Goal: Task Accomplishment & Management: Manage account settings

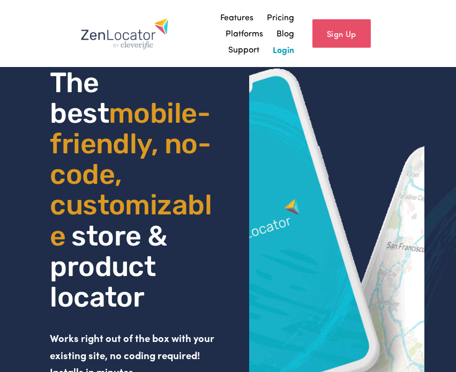
click at [280, 47] on link "Login" at bounding box center [283, 50] width 21 height 16
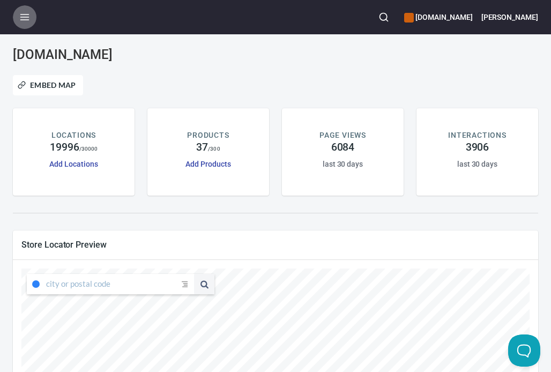
click at [25, 21] on icon "button" at bounding box center [24, 17] width 11 height 11
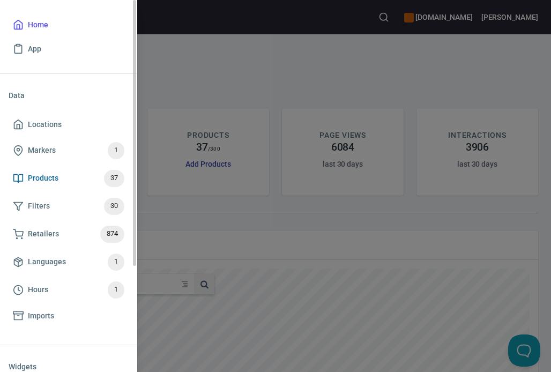
click at [44, 176] on span "Products" at bounding box center [43, 178] width 31 height 13
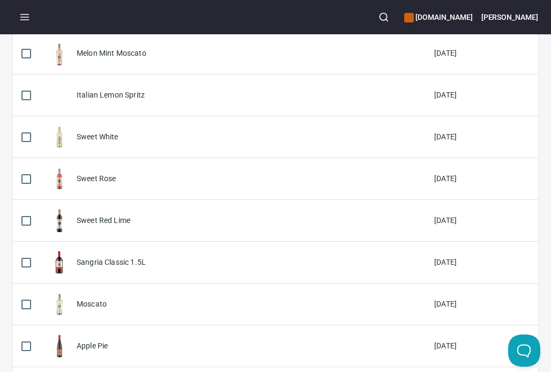
scroll to position [557, 0]
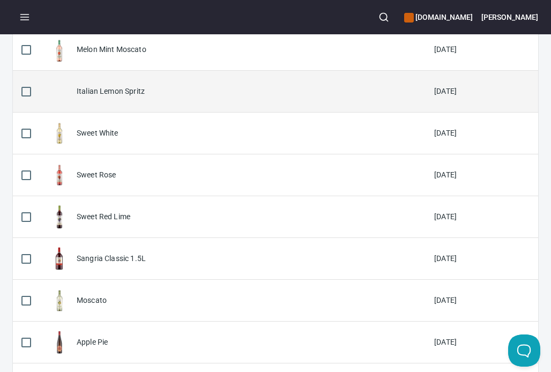
click at [112, 95] on div "Italian Lemon Spritz" at bounding box center [111, 91] width 68 height 11
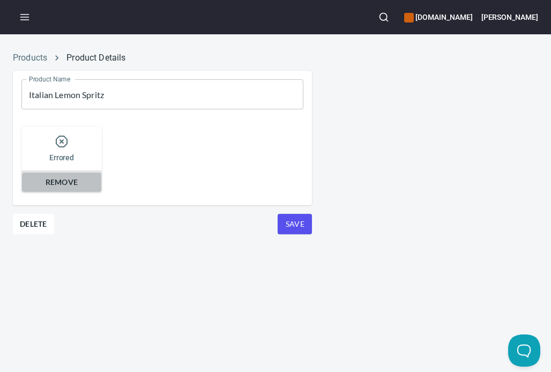
click at [69, 176] on span "Remove" at bounding box center [61, 182] width 66 height 13
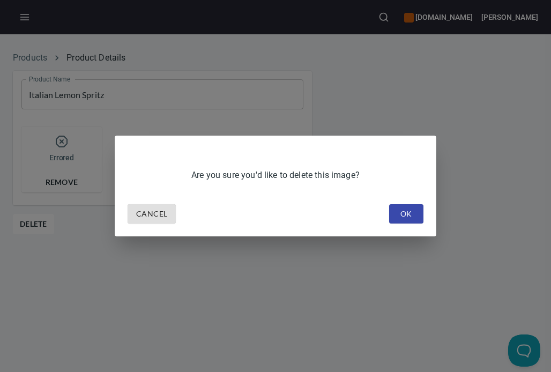
click at [406, 210] on span "OK" at bounding box center [406, 213] width 17 height 13
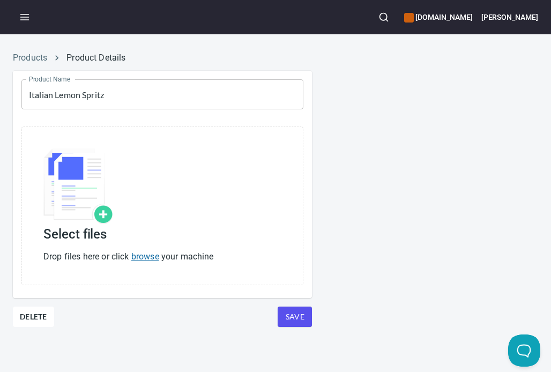
click at [151, 256] on link "browse" at bounding box center [145, 256] width 28 height 10
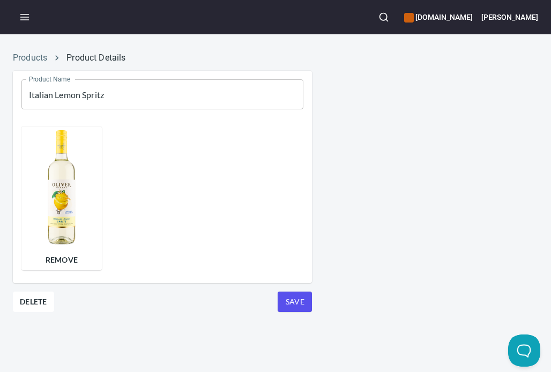
click at [289, 301] on span "Save" at bounding box center [294, 301] width 17 height 13
click at [31, 22] on button "button" at bounding box center [25, 17] width 24 height 24
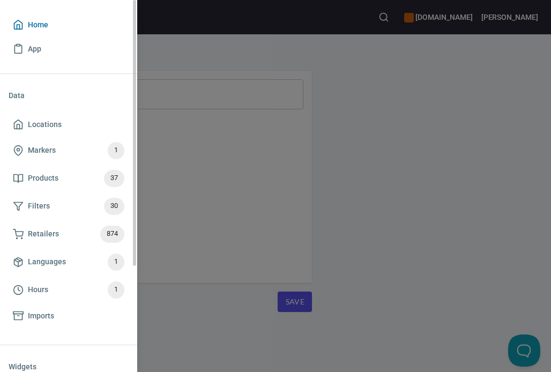
click at [40, 30] on span "Home" at bounding box center [38, 24] width 20 height 13
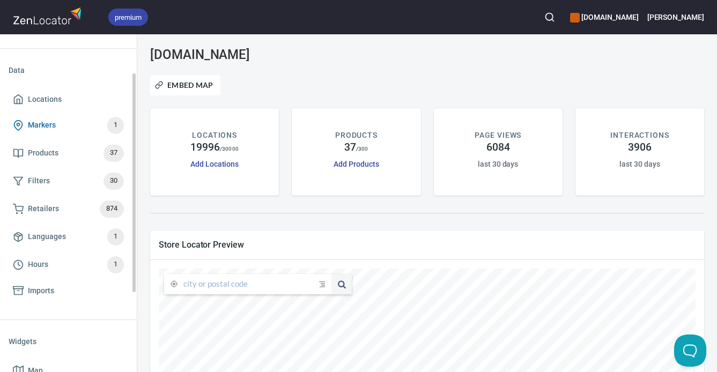
scroll to position [60, 0]
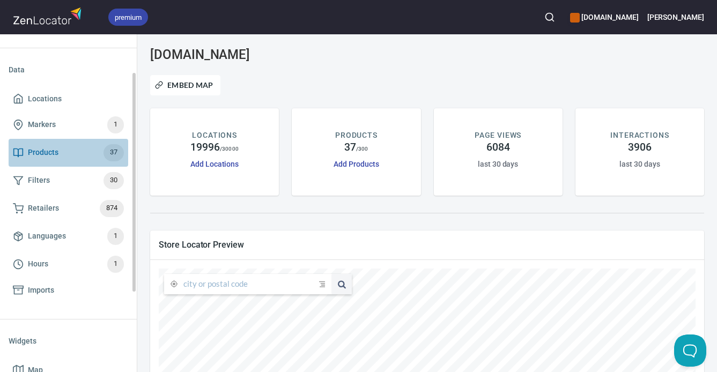
click at [69, 152] on span "Products 37" at bounding box center [68, 152] width 111 height 17
